Goal: Find specific fact: Find specific fact

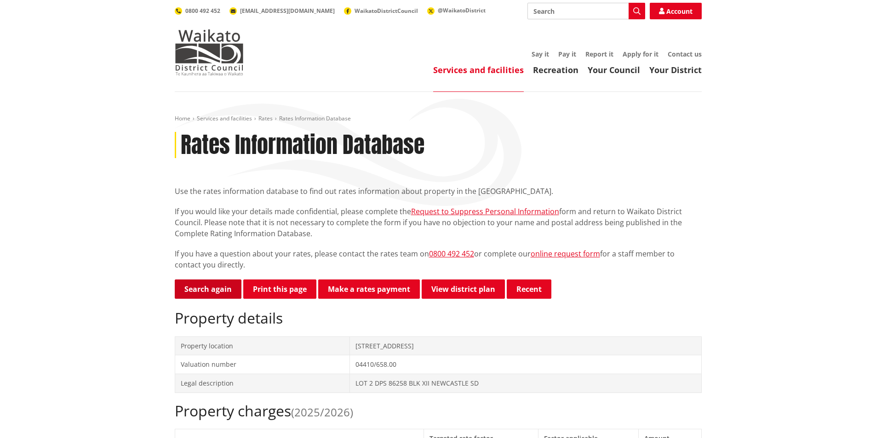
click at [212, 291] on link "Search again" at bounding box center [208, 288] width 67 height 19
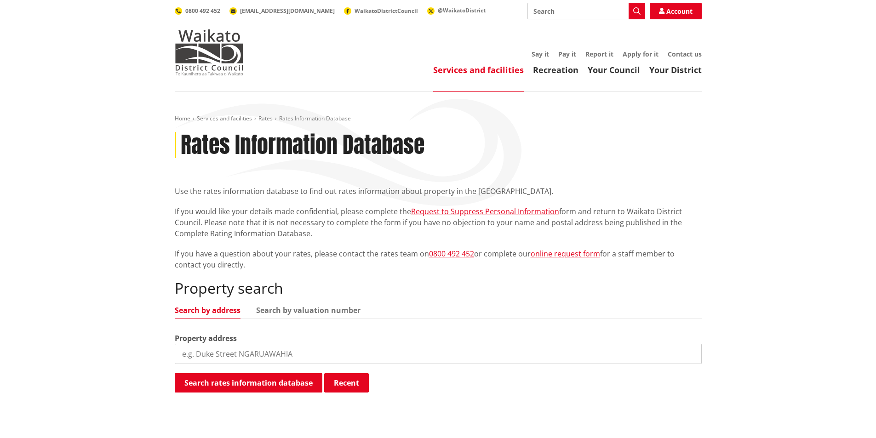
click at [222, 349] on input "search" at bounding box center [438, 354] width 527 height 20
type input "1 tui"
drag, startPoint x: 228, startPoint y: 382, endPoint x: 257, endPoint y: 393, distance: 30.9
click at [228, 382] on button "Search rates information database" at bounding box center [249, 382] width 148 height 19
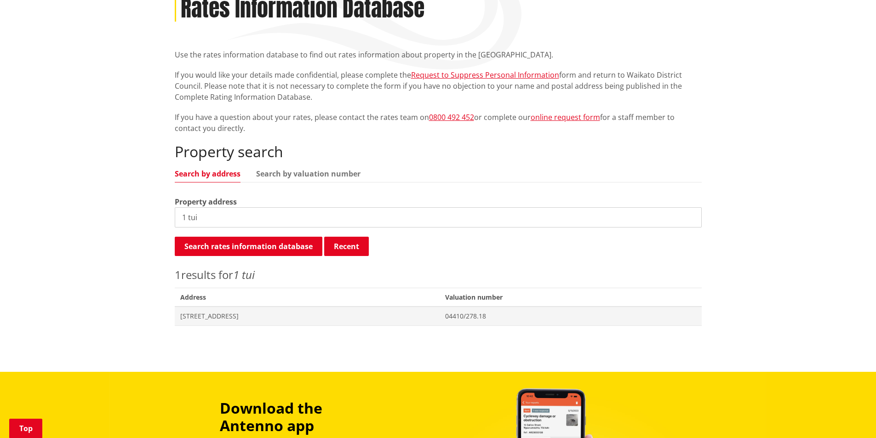
scroll to position [138, 0]
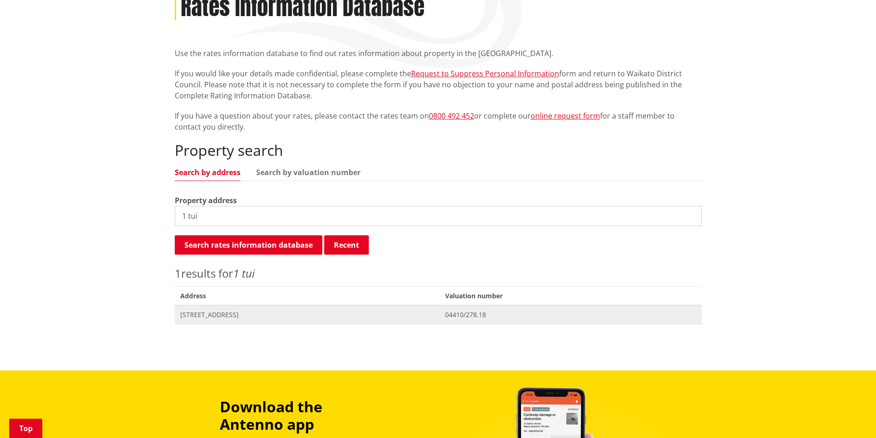
click at [231, 319] on span "Address 1 Tui Place TE KOWHAI" at bounding box center [307, 314] width 265 height 19
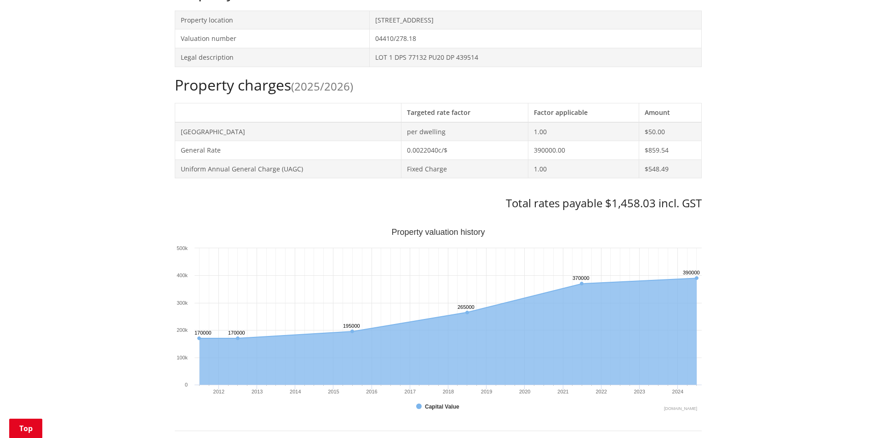
scroll to position [414, 0]
